Goal: Navigation & Orientation: Go to known website

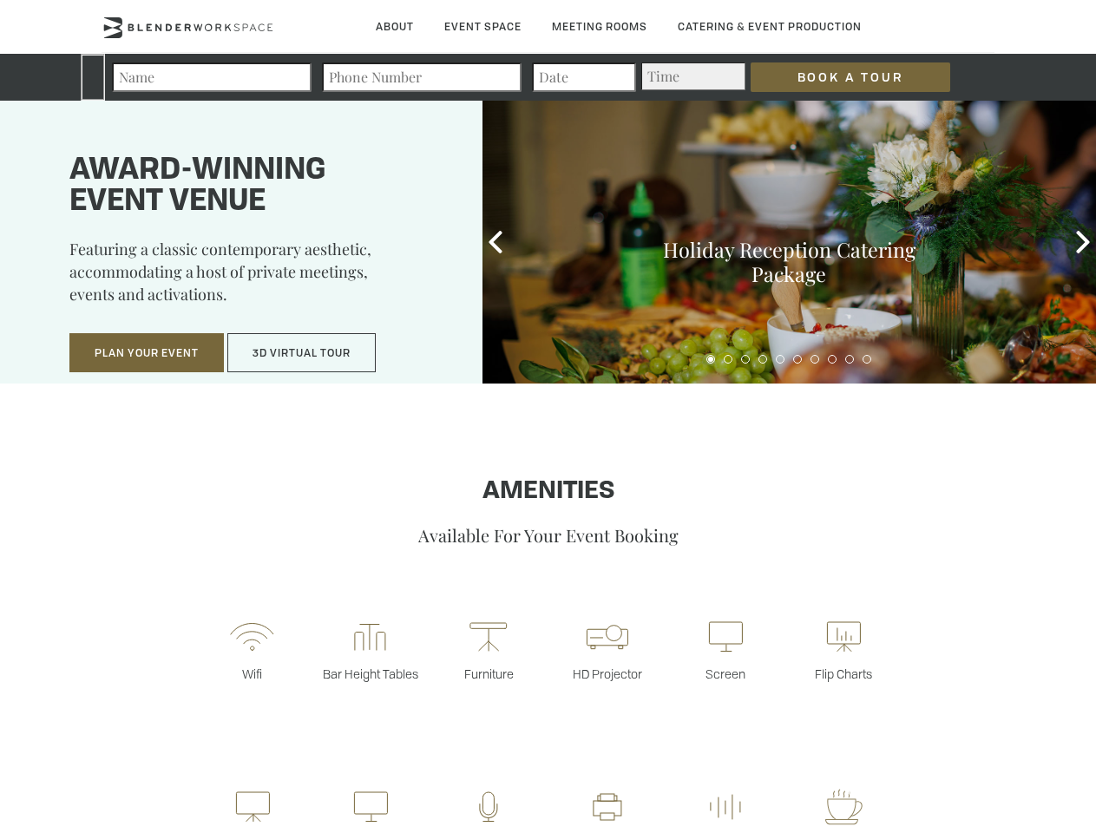
type div "[DATE]"
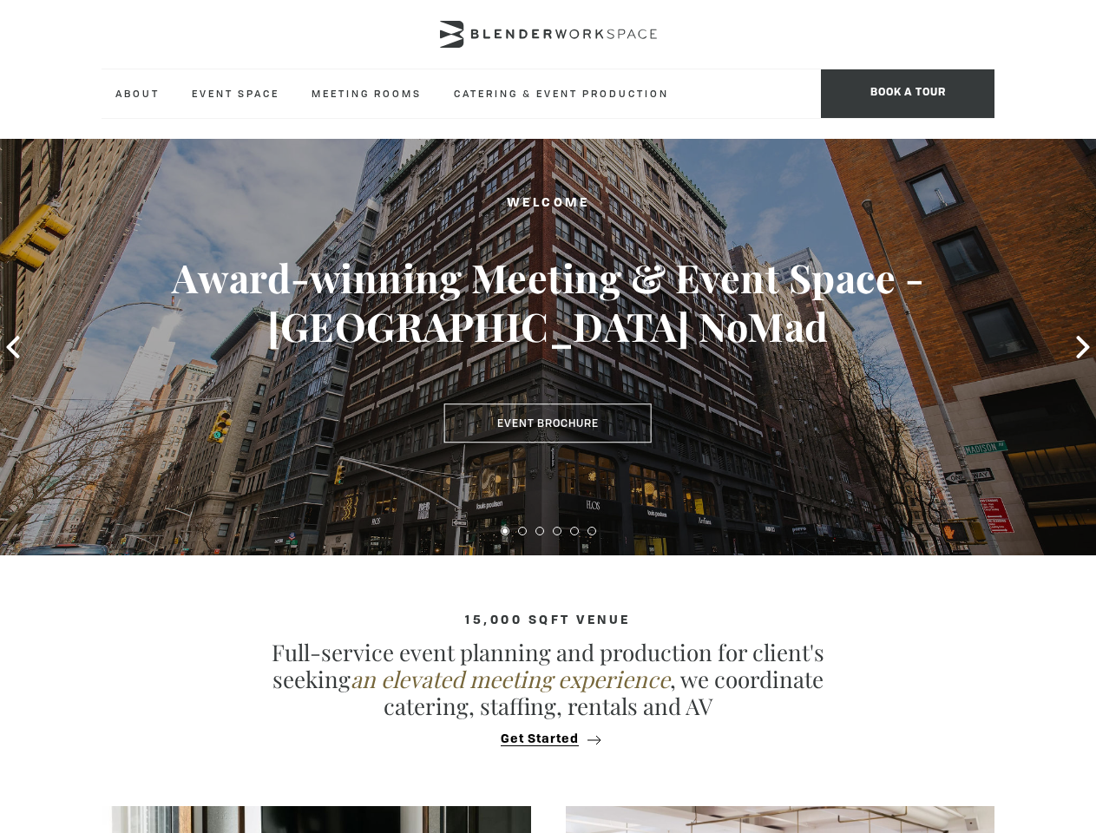
type div "[DATE]"
